Goal: Task Accomplishment & Management: Use online tool/utility

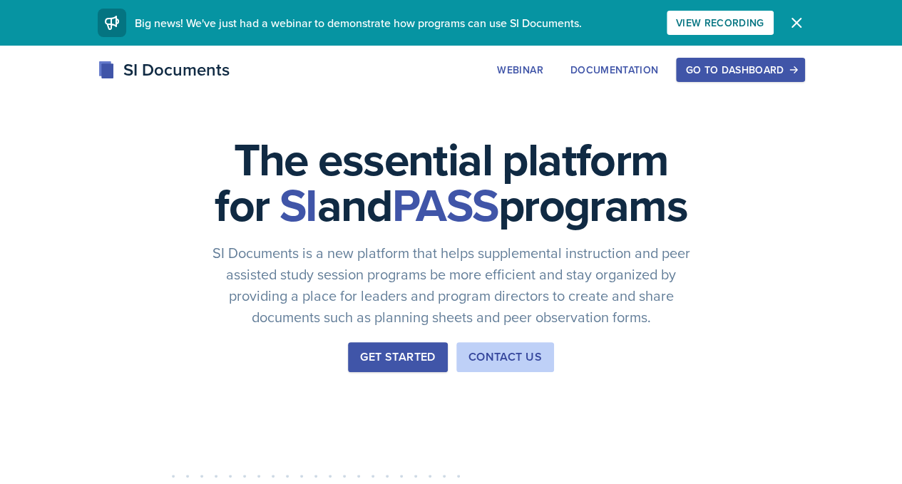
click at [777, 75] on div "Go to Dashboard" at bounding box center [740, 69] width 110 height 11
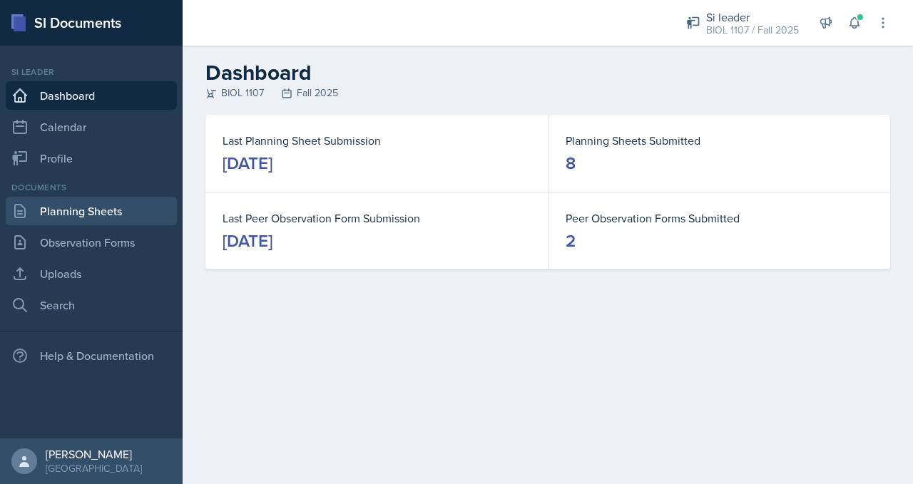
click at [113, 204] on link "Planning Sheets" at bounding box center [91, 211] width 171 height 29
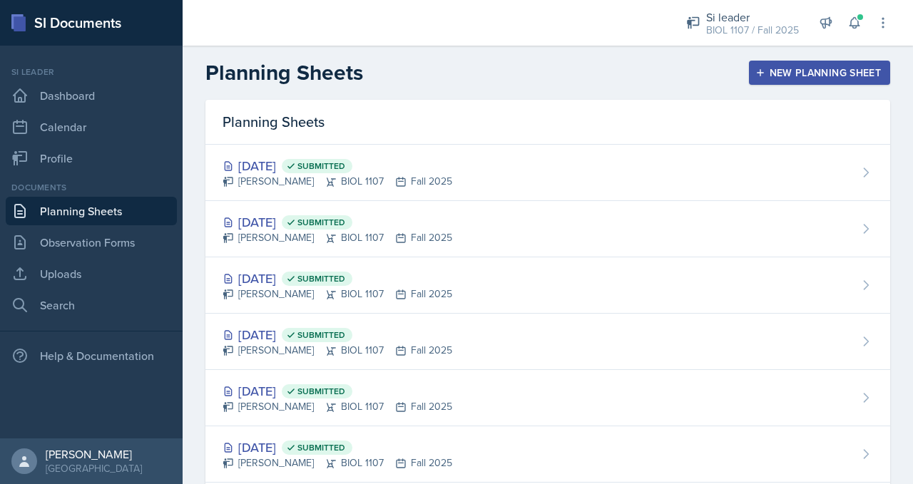
click at [758, 74] on div "New Planning Sheet" at bounding box center [819, 72] width 123 height 11
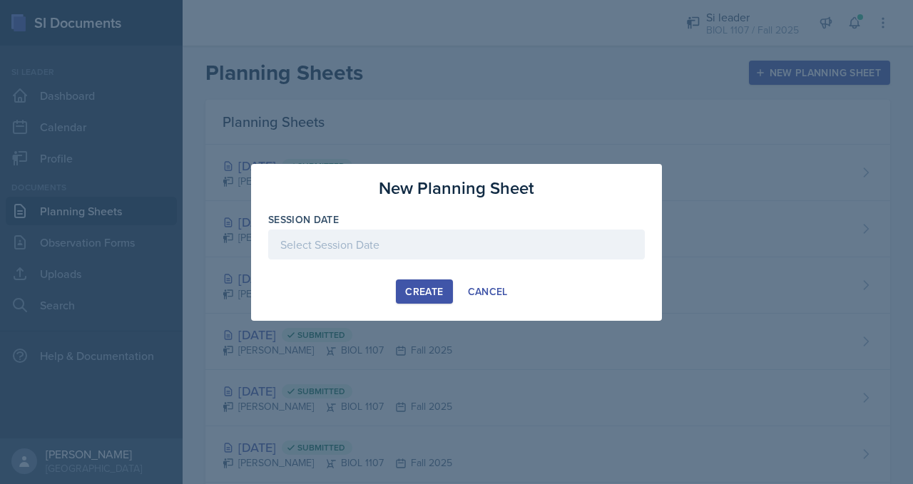
click at [379, 248] on div at bounding box center [456, 245] width 377 height 30
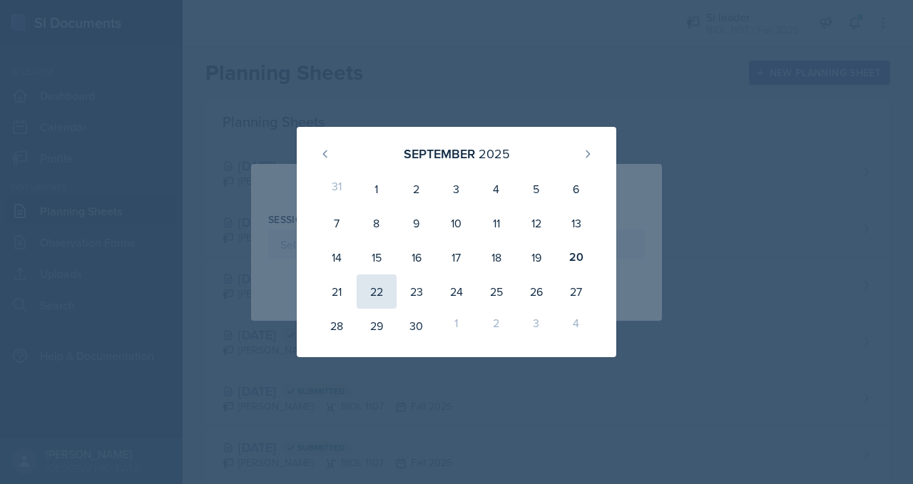
click at [377, 293] on div "22" at bounding box center [377, 292] width 40 height 34
type input "[DATE]"
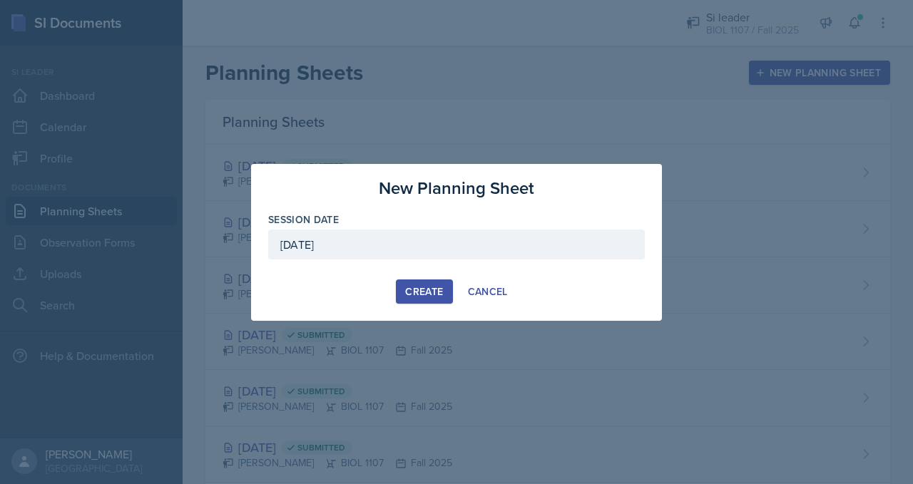
click at [438, 287] on div "Create" at bounding box center [424, 291] width 38 height 11
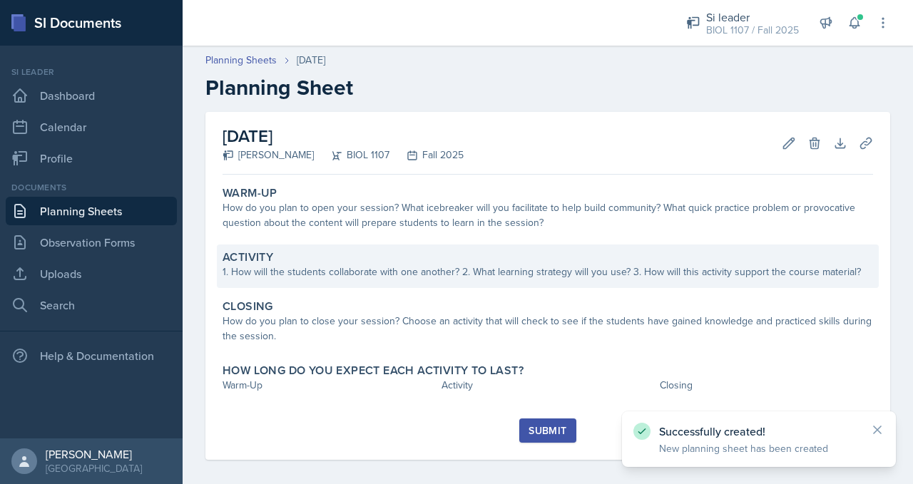
click at [393, 257] on div "Activity" at bounding box center [548, 257] width 651 height 14
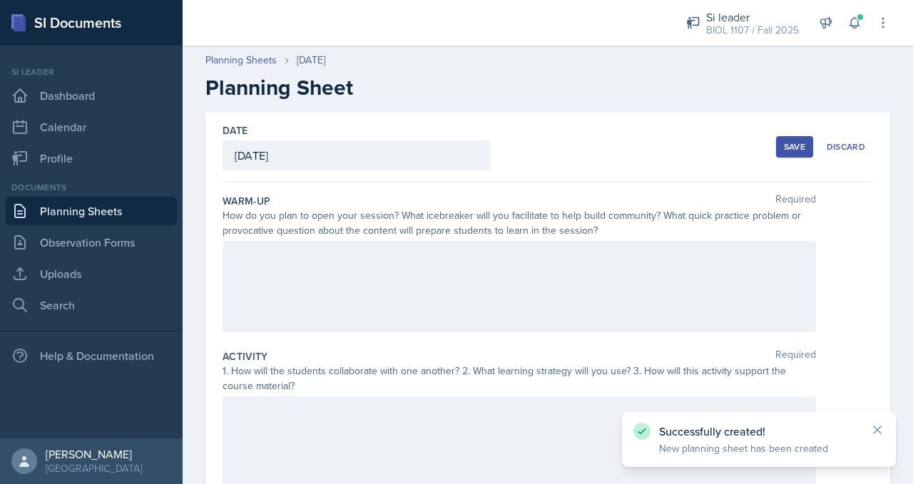
click at [377, 267] on div at bounding box center [519, 286] width 593 height 91
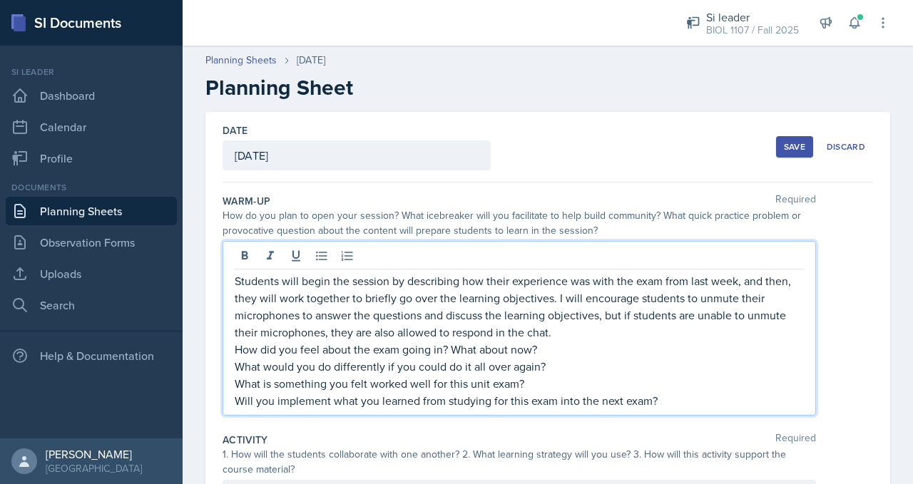
click at [578, 333] on p "Students will begin the session by describing how their experience was with the…" at bounding box center [519, 306] width 569 height 68
click at [718, 400] on p "Will you implement what you learned from studying for this exam into the next e…" at bounding box center [519, 400] width 569 height 17
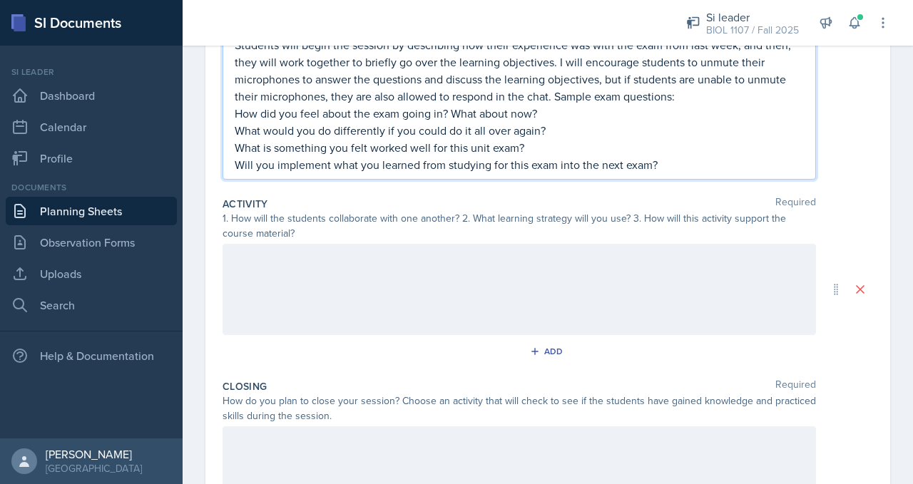
scroll to position [237, 0]
click at [621, 275] on div at bounding box center [519, 288] width 593 height 91
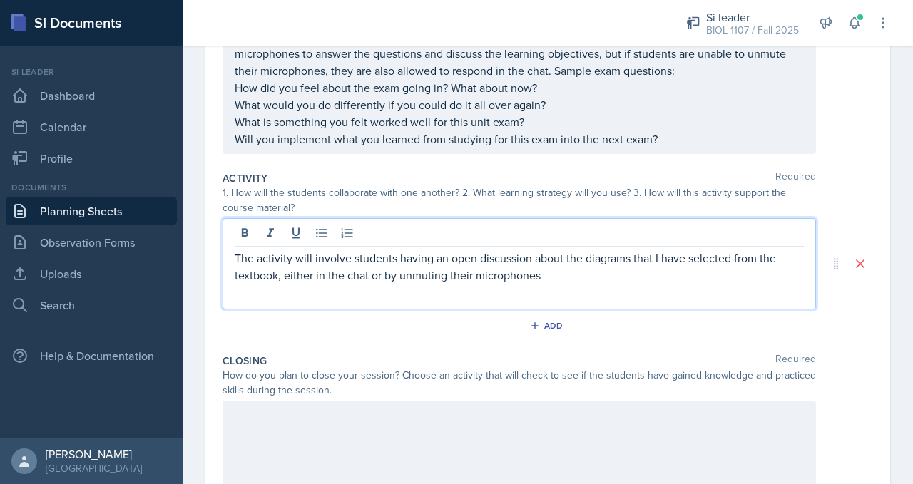
click at [561, 276] on p "The activity will involve students having an open discussion about the diagrams…" at bounding box center [519, 267] width 569 height 34
